Goal: Check status: Check status

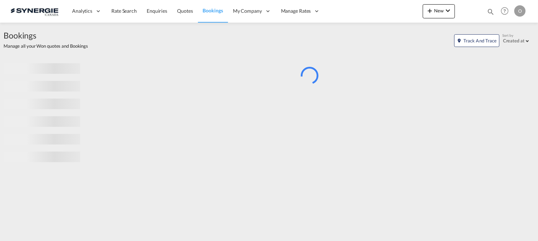
click at [490, 10] on md-icon "icon-magnify" at bounding box center [491, 12] width 8 height 8
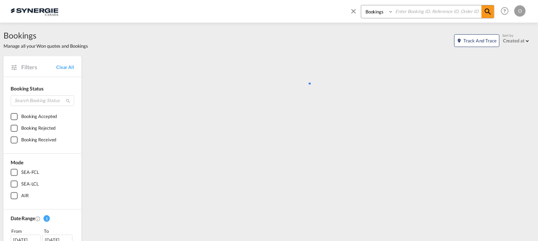
click at [379, 15] on select "Bookings Quotes Enquiries" at bounding box center [378, 11] width 34 height 13
select select "Quotes"
click at [361, 5] on select "Bookings Quotes Enquiries" at bounding box center [378, 11] width 34 height 13
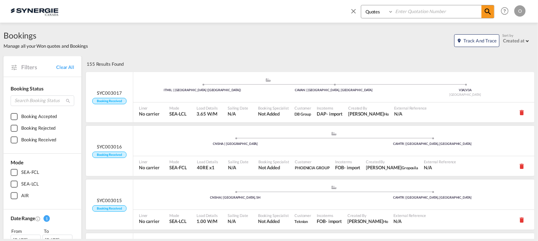
click at [399, 10] on input at bounding box center [438, 11] width 88 height 12
paste input "SYC000014712"
type input "SYC000014712"
click at [488, 13] on md-icon "icon-magnify" at bounding box center [488, 11] width 8 height 8
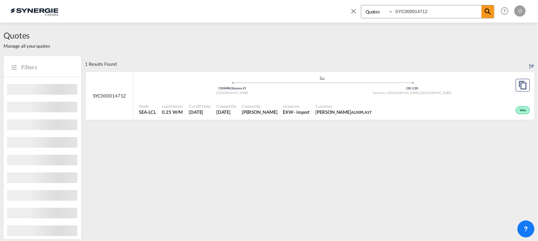
click at [267, 112] on span "[PERSON_NAME]" at bounding box center [260, 112] width 36 height 6
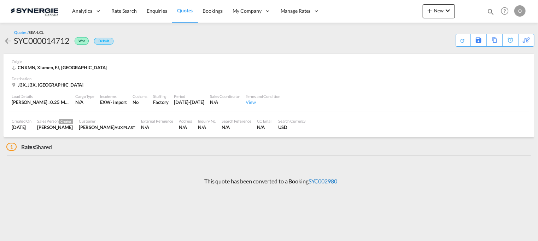
click at [324, 179] on link "SYC002980" at bounding box center [323, 181] width 29 height 7
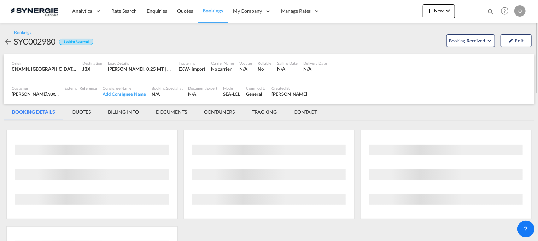
click at [87, 110] on md-tab-item "QUOTES" at bounding box center [82, 112] width 36 height 17
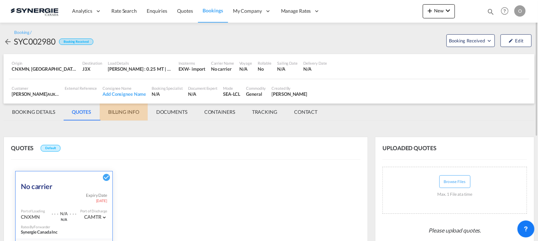
click at [128, 111] on md-tab-item "BILLING INFO" at bounding box center [124, 112] width 48 height 17
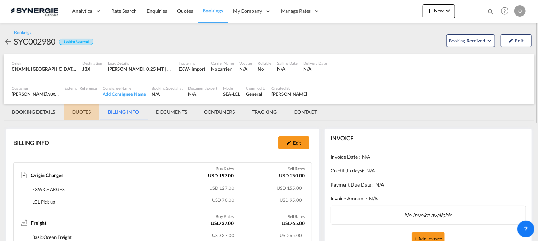
click at [88, 111] on md-tab-item "QUOTES" at bounding box center [82, 112] width 36 height 17
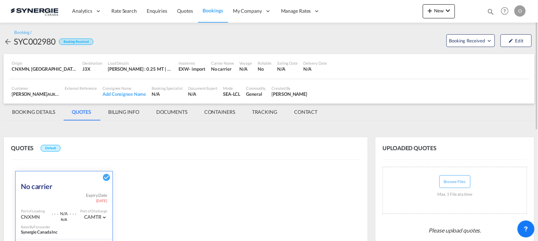
scroll to position [176, 0]
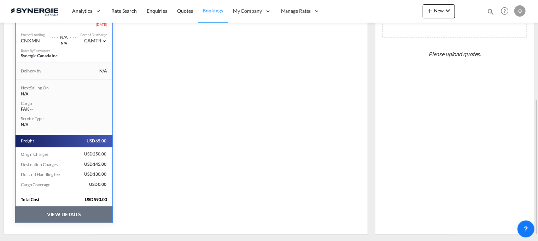
click at [82, 218] on button "VIEW DETAILS" at bounding box center [64, 215] width 97 height 16
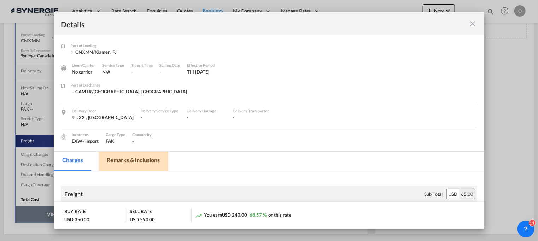
click at [127, 157] on md-tab-item "Remarks & Inclusions" at bounding box center [134, 161] width 70 height 19
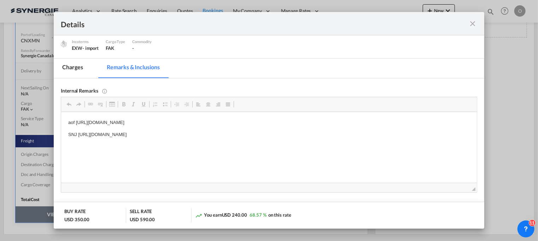
scroll to position [105, 0]
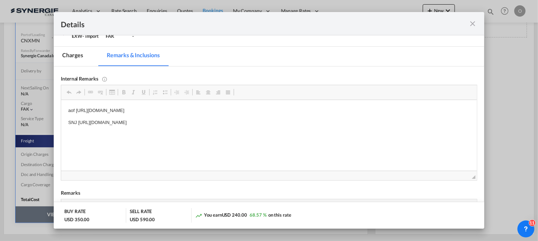
drag, startPoint x: 78, startPoint y: 121, endPoint x: 171, endPoint y: 120, distance: 92.7
drag, startPoint x: 277, startPoint y: 123, endPoint x: 79, endPoint y: 125, distance: 198.4
click at [77, 125] on p "SNJ https://app.frontapp.com/open/msg_1hkmw8en?key=qBKAwElMf8EmX6PStEUFH3L1UMLe…" at bounding box center [269, 122] width 402 height 7
drag, startPoint x: 103, startPoint y: 127, endPoint x: 150, endPoint y: 143, distance: 49.7
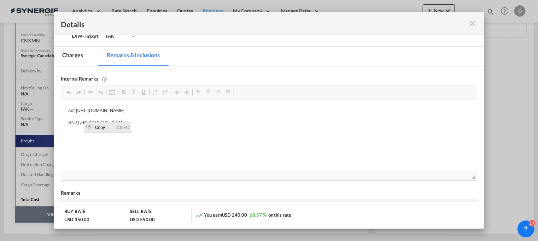
click at [103, 127] on span "Copy" at bounding box center [104, 127] width 22 height 10
copy p "https://app.frontapp.com/open/msg_1hkmw8en?key=qBKAwElMf8EmX6PStEUFH3L1UMLehcuB"
